Goal: Transaction & Acquisition: Purchase product/service

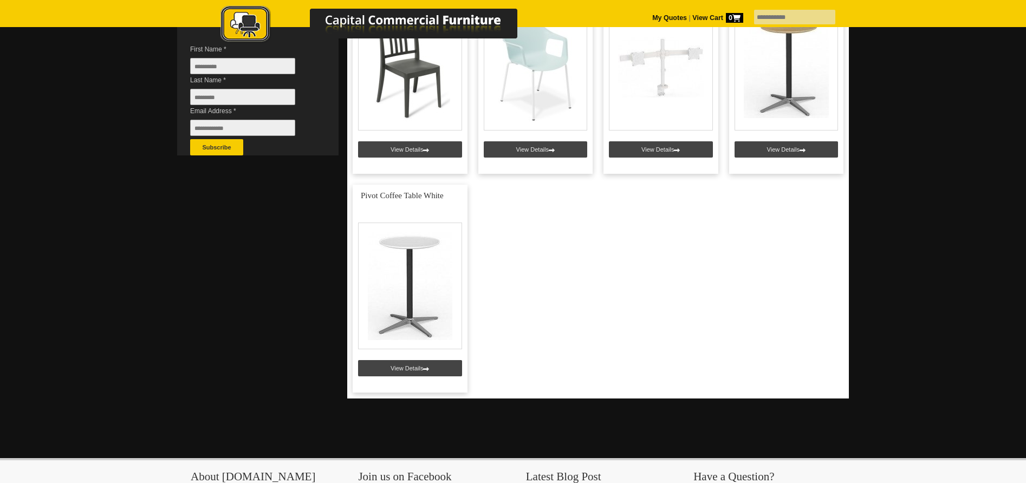
scroll to position [331, 0]
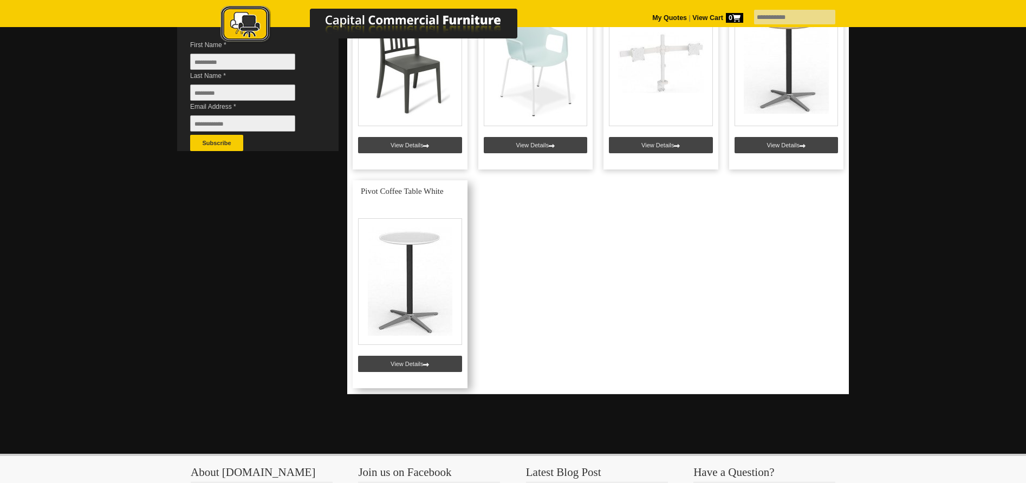
click at [410, 362] on link at bounding box center [410, 284] width 115 height 208
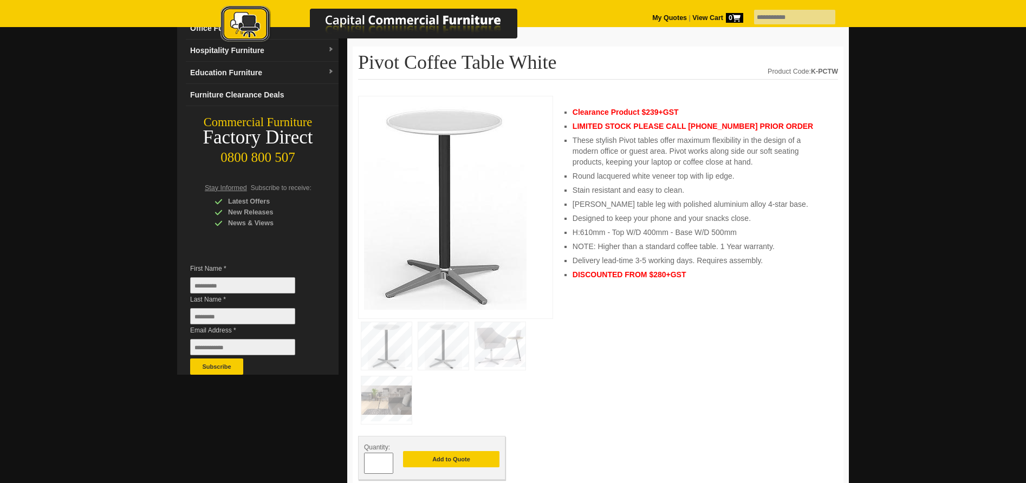
scroll to position [111, 0]
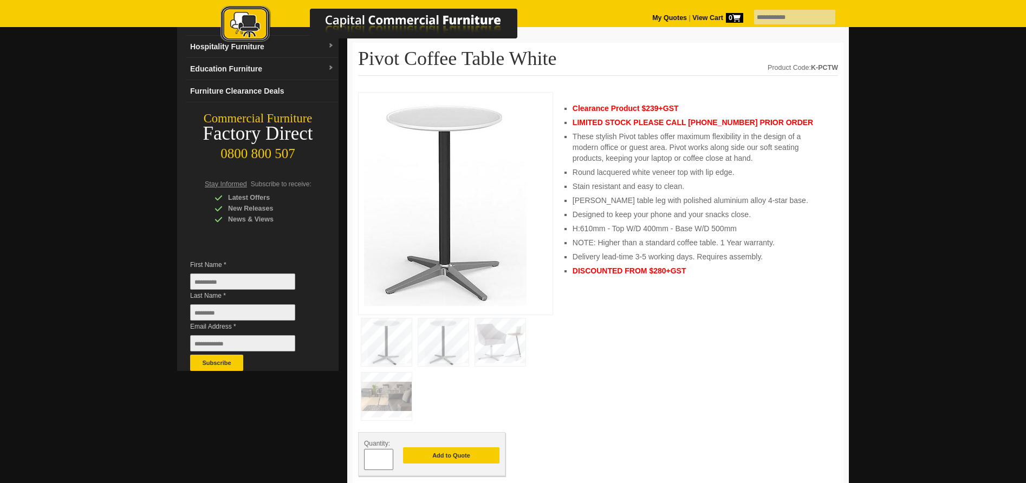
click at [510, 343] on img at bounding box center [500, 342] width 50 height 48
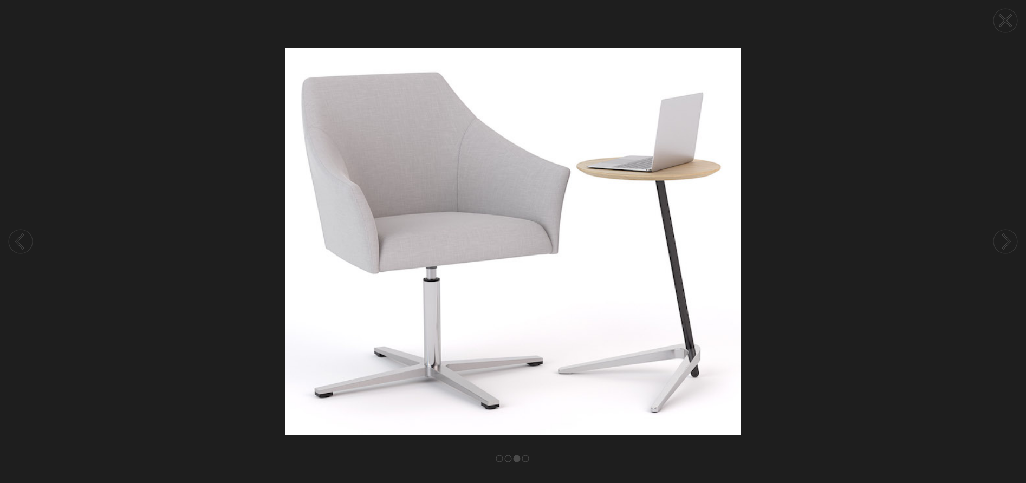
click at [1004, 19] on icon at bounding box center [1005, 20] width 11 height 11
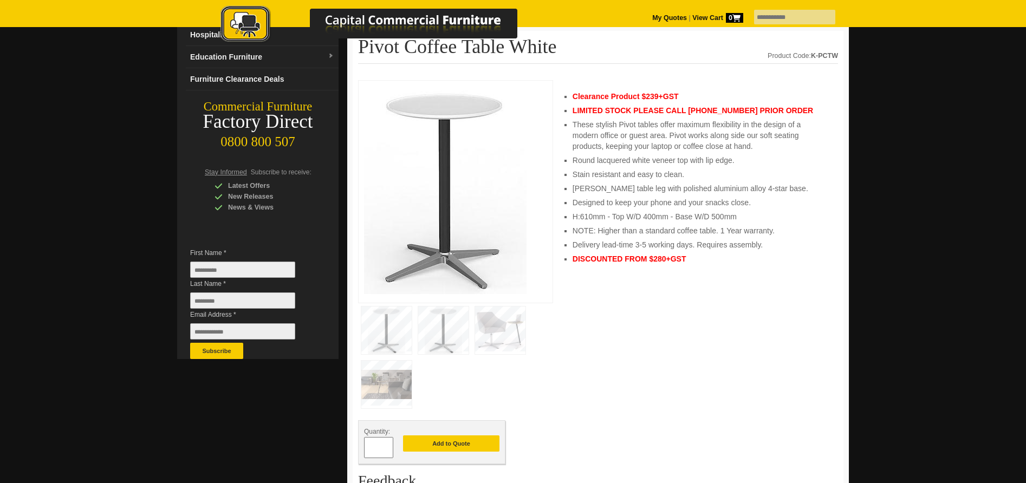
scroll to position [123, 0]
click at [454, 339] on img at bounding box center [443, 330] width 50 height 48
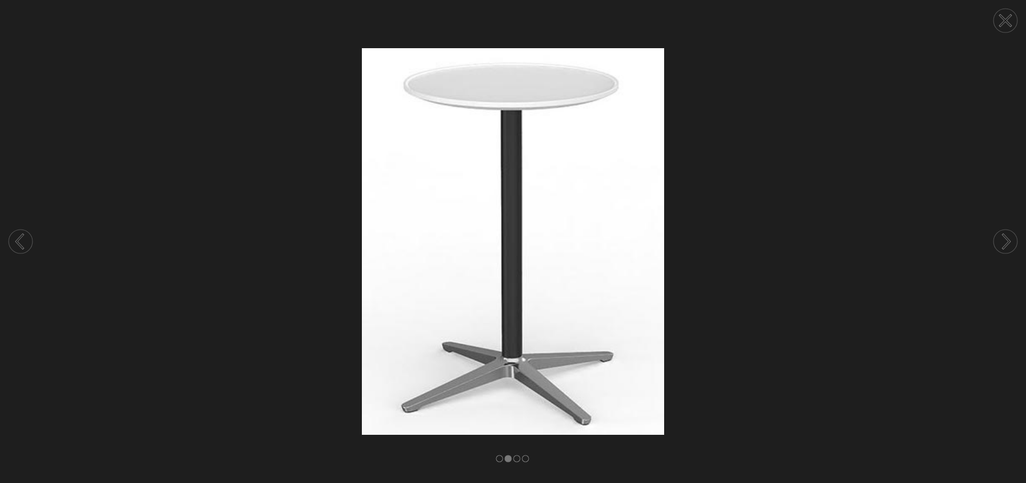
click at [767, 256] on img at bounding box center [513, 241] width 1026 height 387
click at [1005, 17] on circle at bounding box center [1005, 21] width 24 height 24
